Goal: Task Accomplishment & Management: Manage account settings

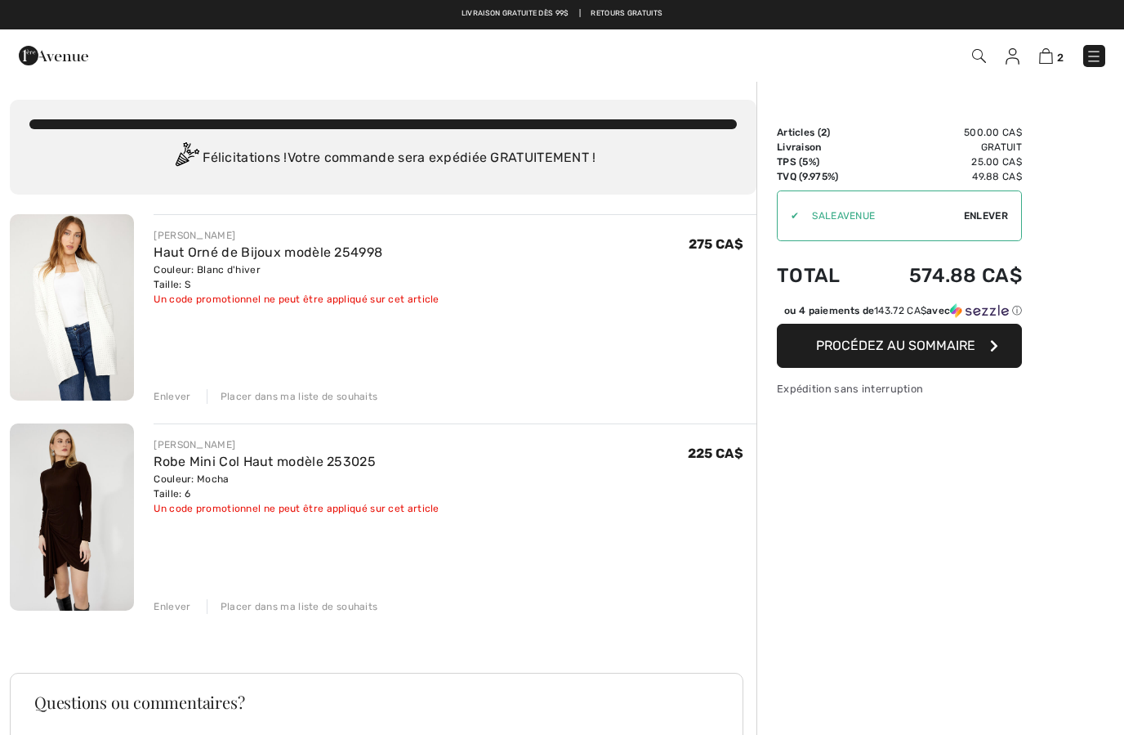
click at [978, 213] on span "Enlever" at bounding box center [986, 215] width 44 height 15
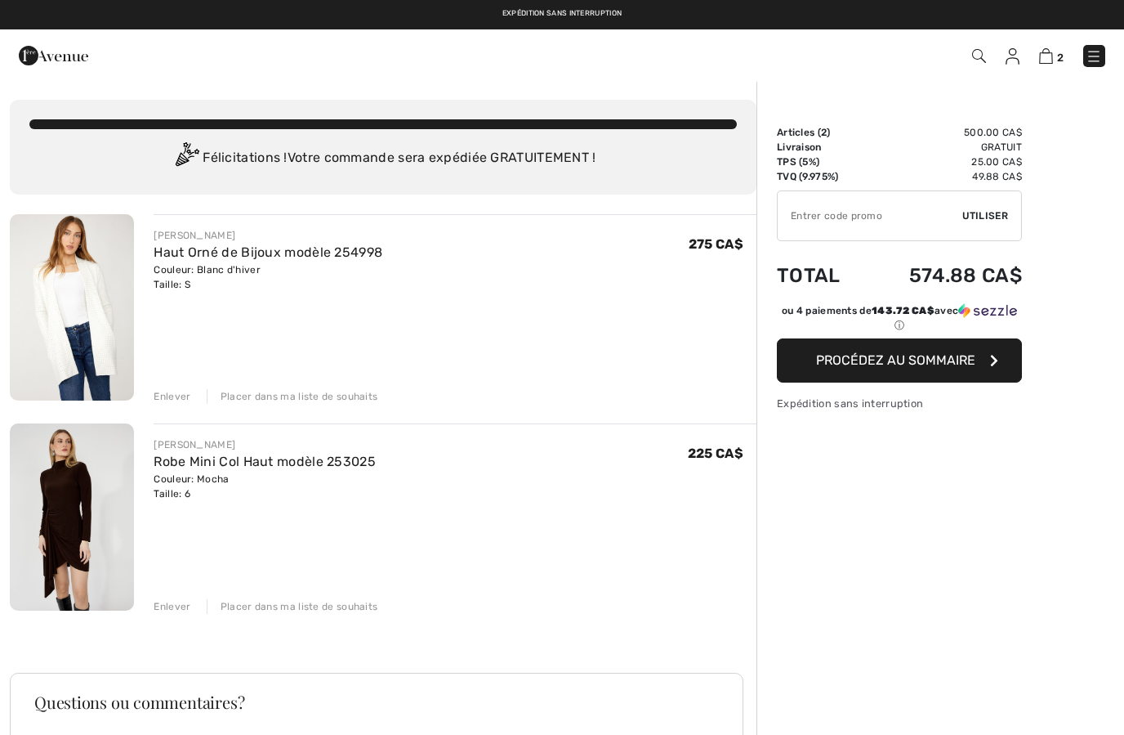
click at [834, 217] on input "TEXT" at bounding box center [870, 215] width 185 height 49
click at [53, 62] on img at bounding box center [53, 55] width 69 height 33
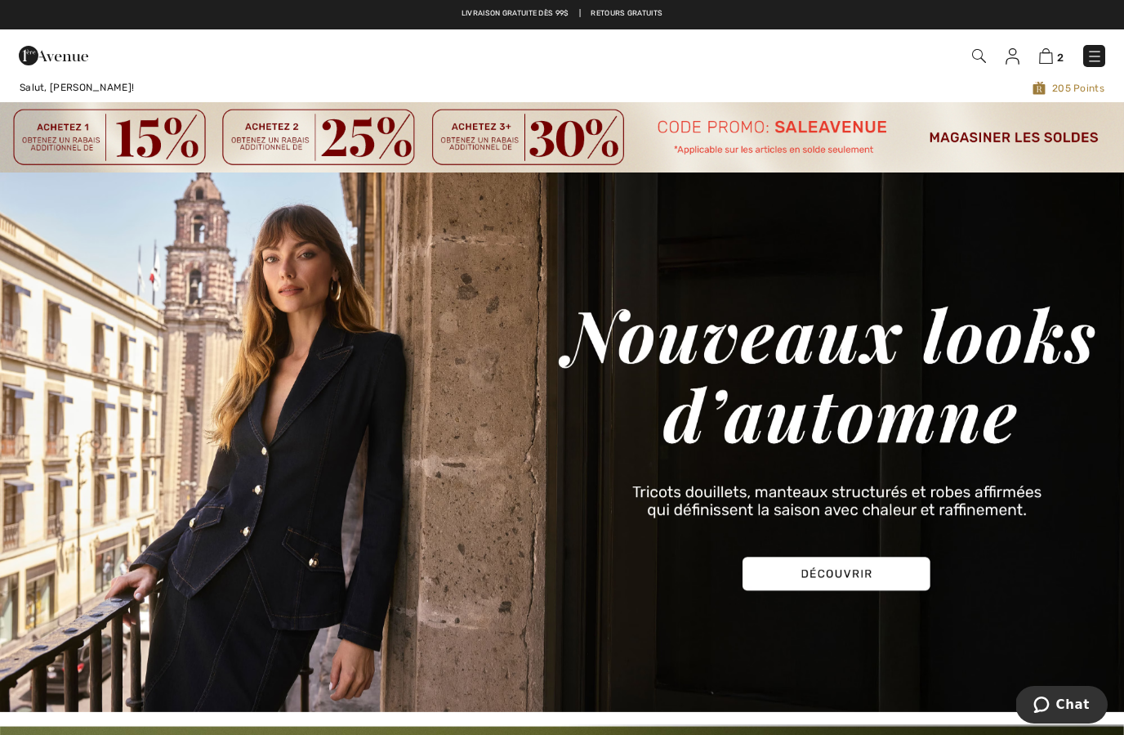
click at [975, 51] on img at bounding box center [979, 56] width 14 height 14
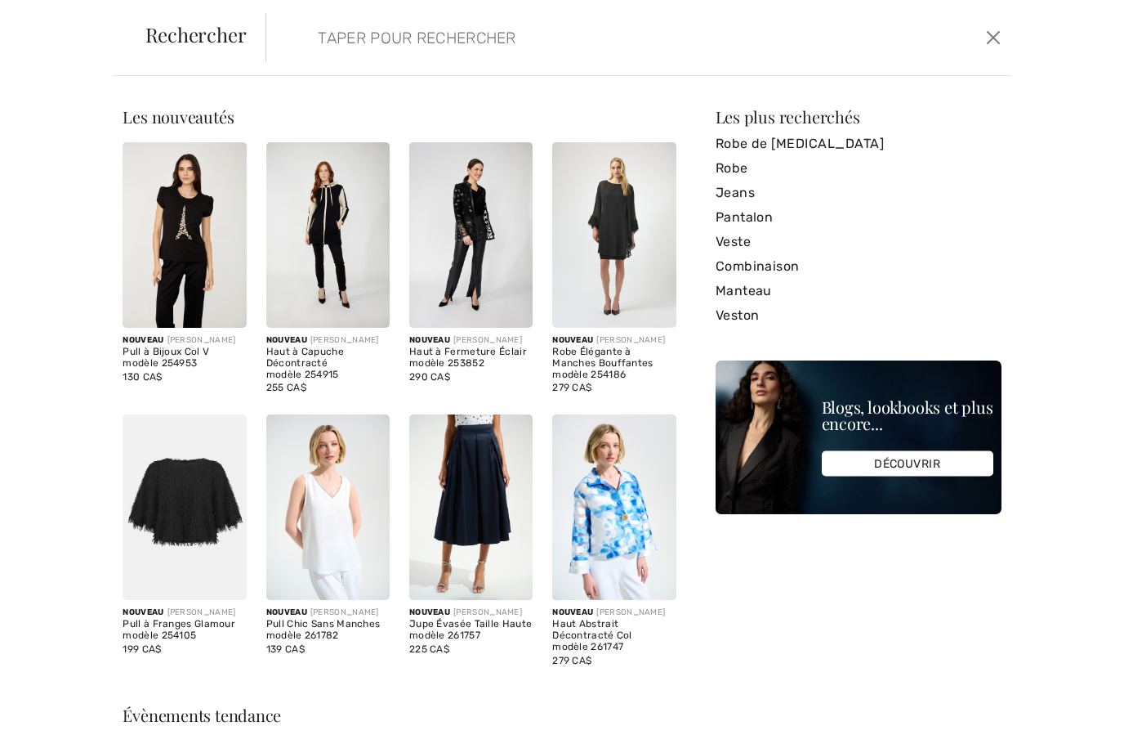
click at [337, 29] on input "search" at bounding box center [559, 37] width 507 height 49
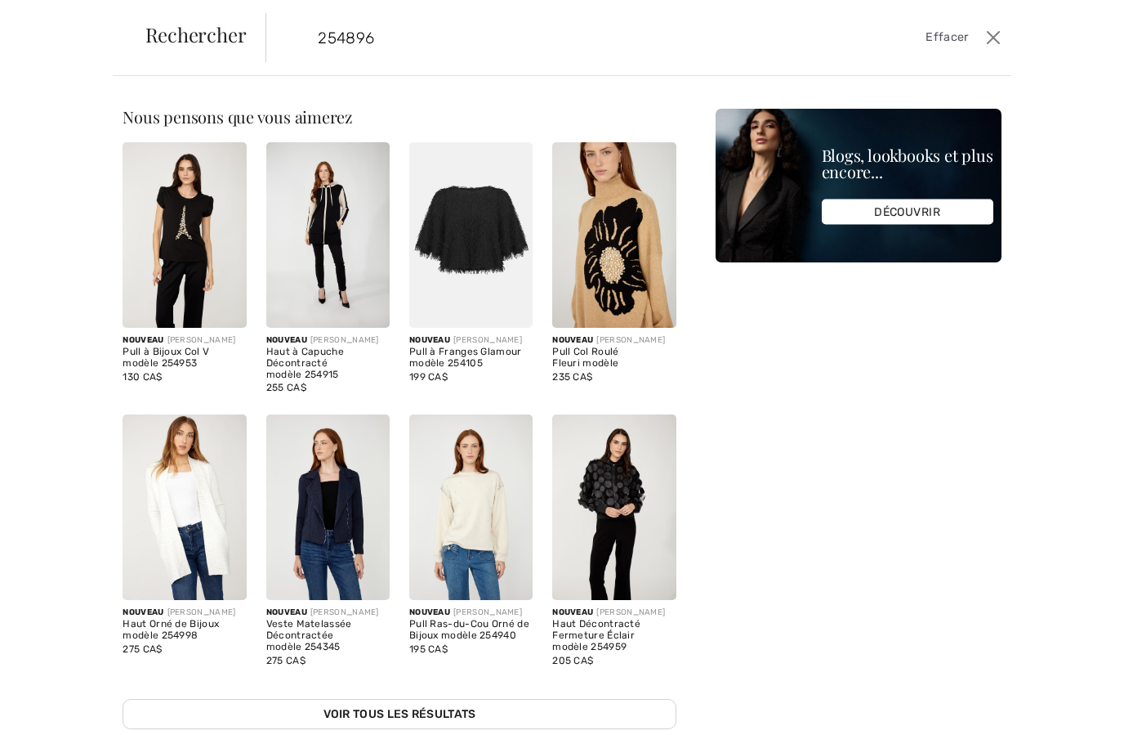
type input "254896"
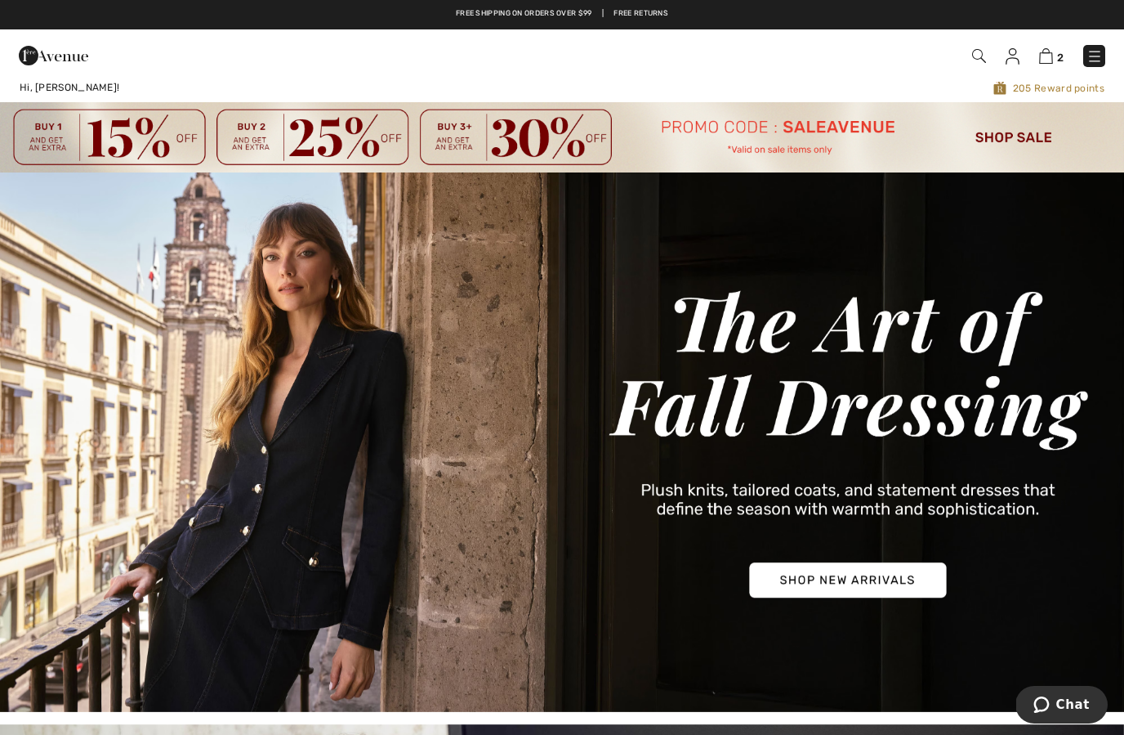
click at [1009, 64] on img at bounding box center [1013, 56] width 14 height 16
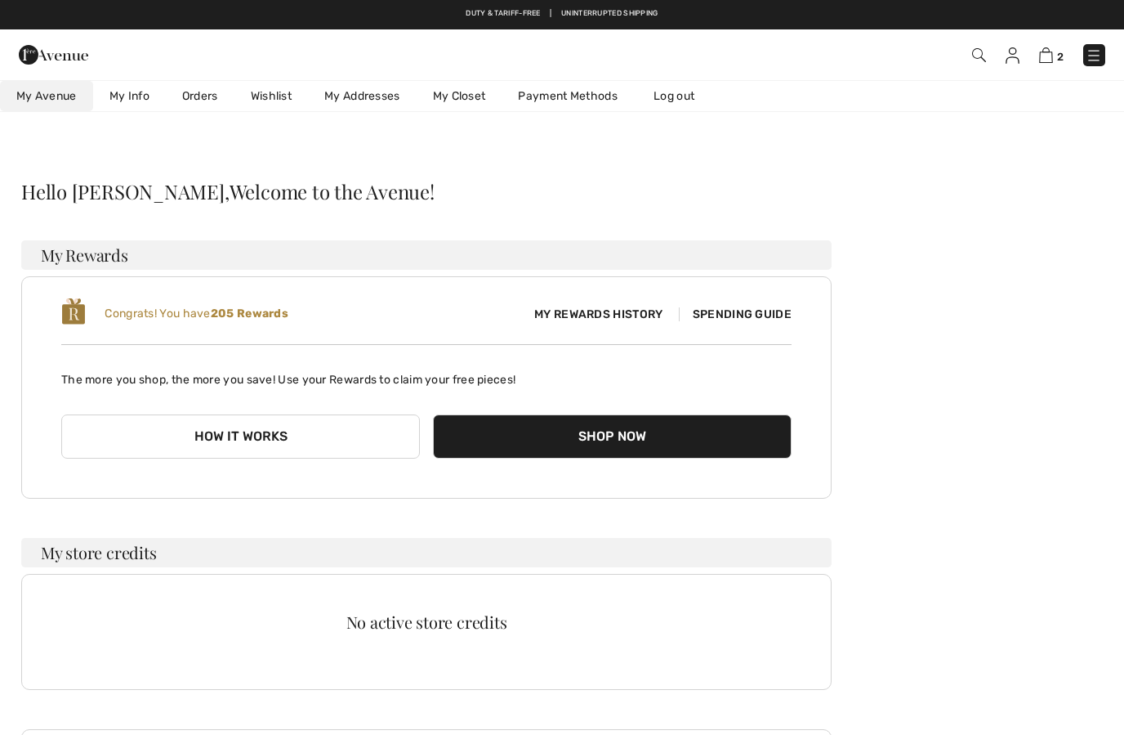
click at [1007, 61] on img at bounding box center [1013, 55] width 14 height 16
click at [684, 93] on link "Log out" at bounding box center [682, 96] width 90 height 30
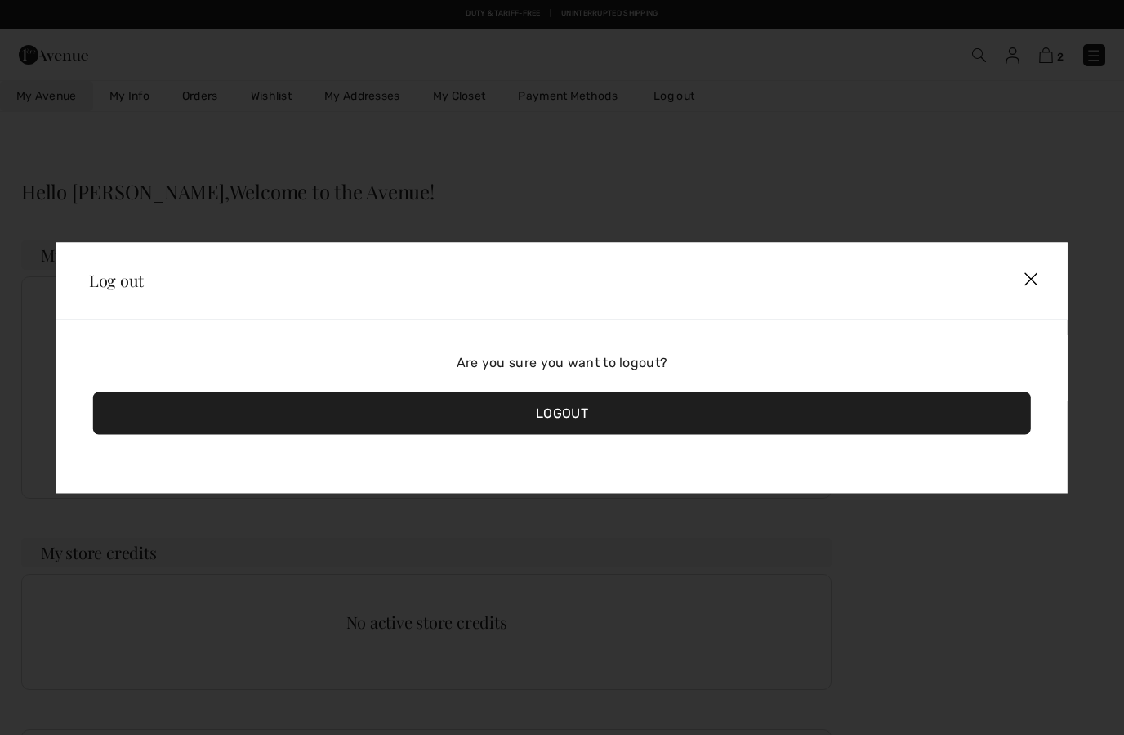
click at [579, 447] on div "Are you sure you want to logout? Logout" at bounding box center [562, 405] width 1012 height 173
click at [585, 409] on div "Logout" at bounding box center [562, 412] width 938 height 42
